Goal: Navigation & Orientation: Find specific page/section

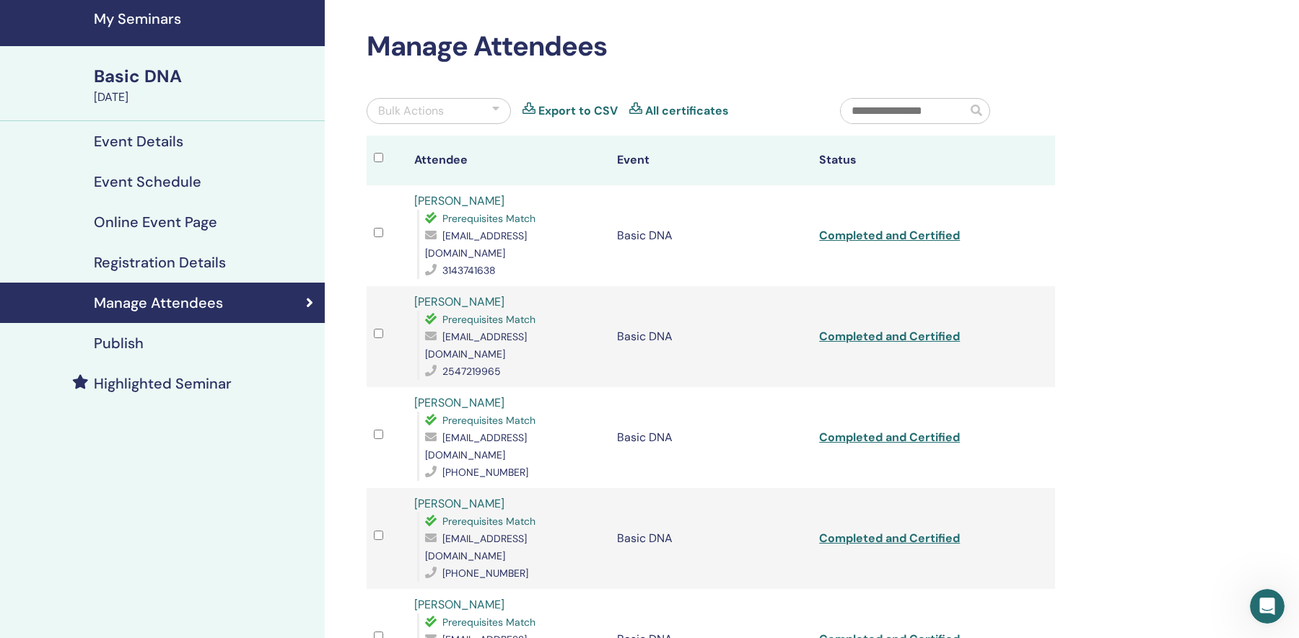
scroll to position [51, 0]
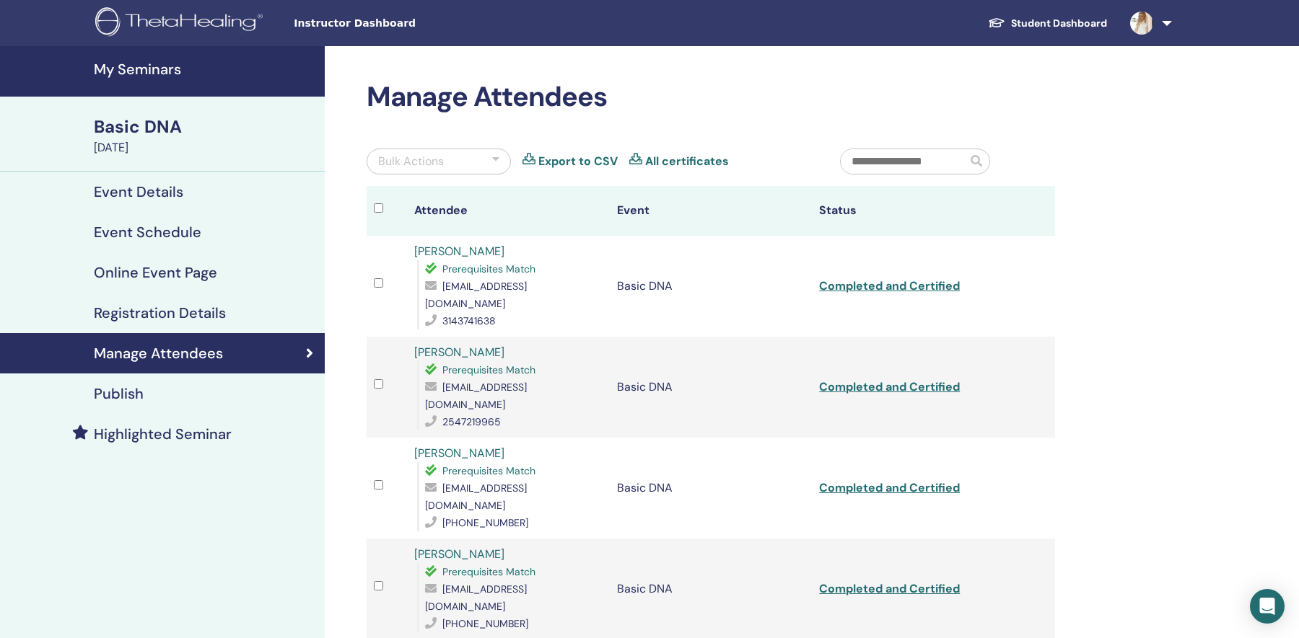
click at [315, 24] on span "Instructor Dashboard" at bounding box center [402, 23] width 216 height 15
click at [117, 72] on h4 "My Seminars" at bounding box center [205, 69] width 222 height 17
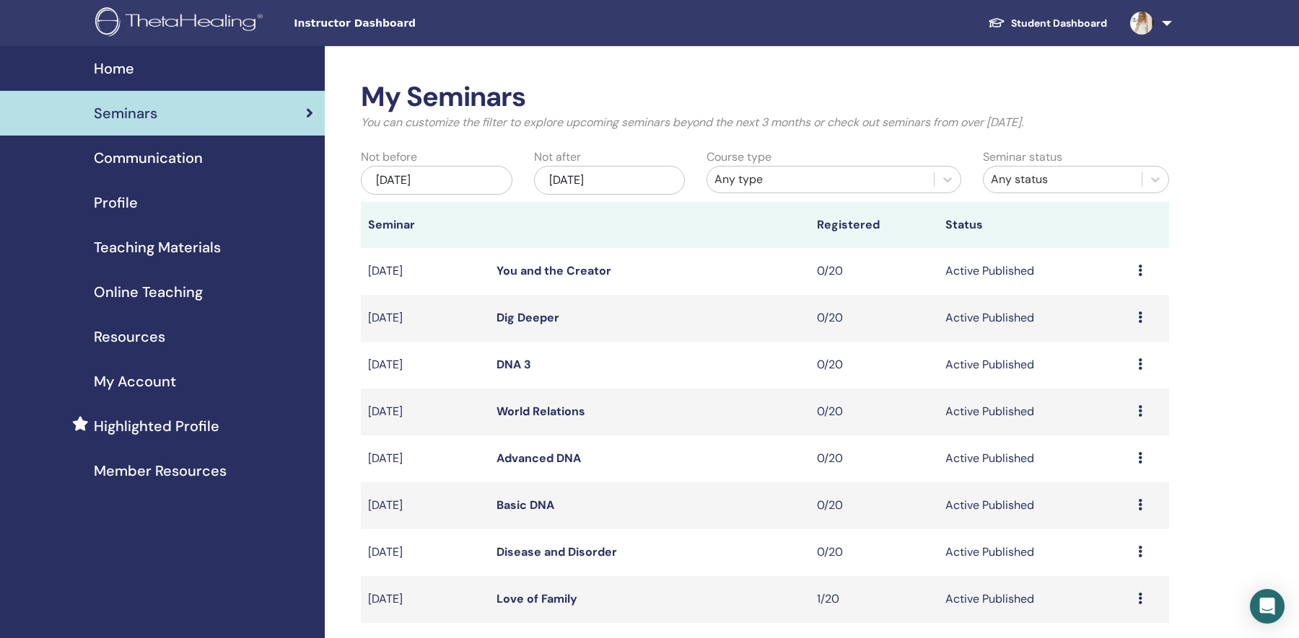
click at [1164, 25] on link at bounding box center [1147, 23] width 59 height 46
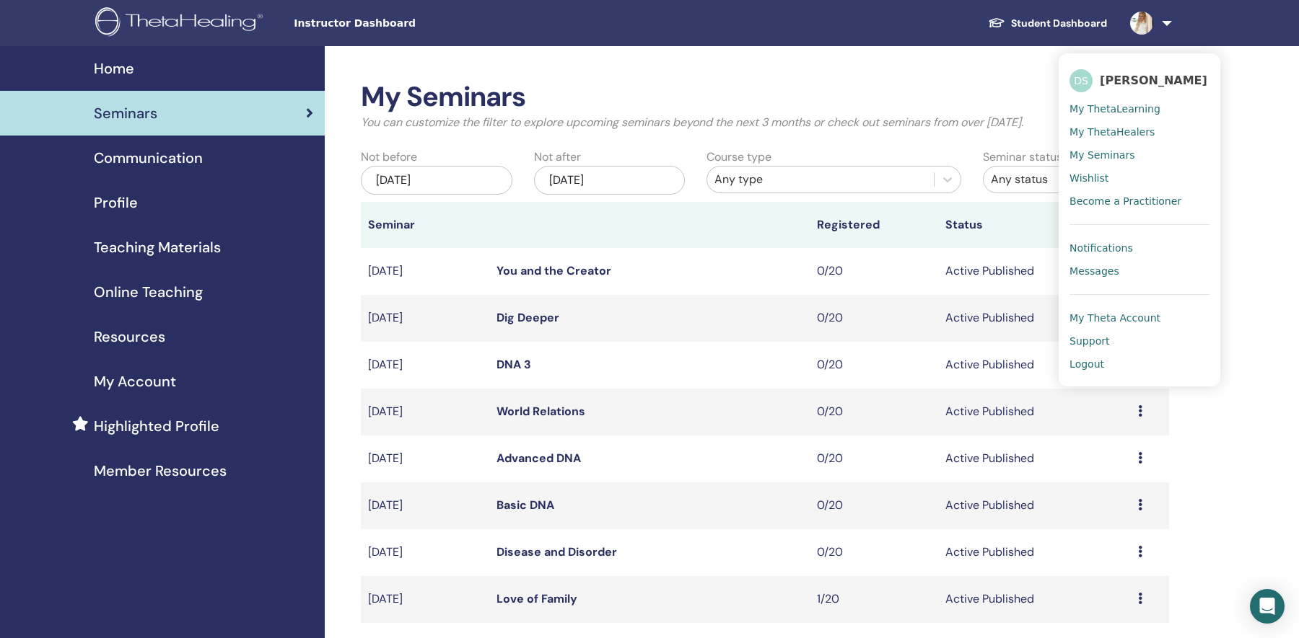
click at [1115, 278] on span "Messages" at bounding box center [1094, 271] width 50 height 13
